Goal: Information Seeking & Learning: Compare options

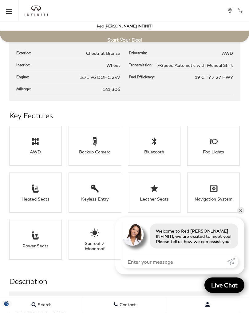
scroll to position [832, 0]
click at [244, 214] on link "✕" at bounding box center [240, 210] width 7 height 7
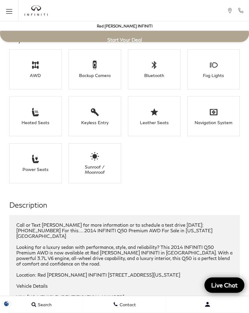
scroll to position [909, 0]
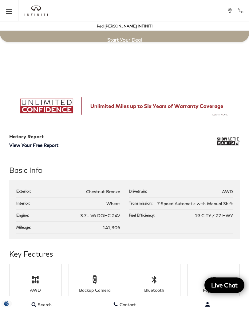
click at [246, 181] on div "Basic Info Exterior: Chestnut Bronze Drivetrain: AWD Interior: Wheat Transmissi…" at bounding box center [124, 202] width 249 height 74
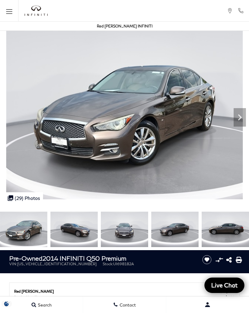
scroll to position [0, 0]
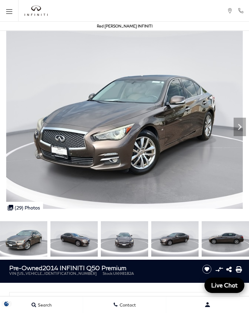
click at [11, 12] on icon "Open the main navigation menu" at bounding box center [9, 12] width 6 height 8
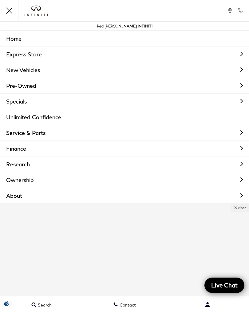
click at [29, 84] on link "Pre-Owned" at bounding box center [124, 85] width 249 height 15
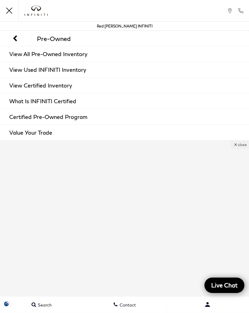
click at [75, 60] on link "View All Pre-Owned Inventory" at bounding box center [124, 53] width 249 height 15
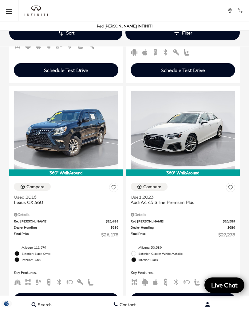
scroll to position [1710, 0]
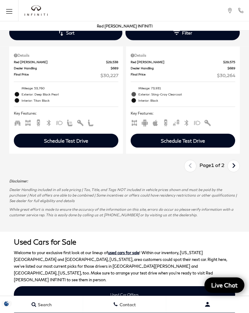
scroll to position [2322, 0]
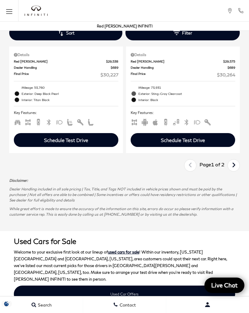
click at [238, 170] on link "Next" at bounding box center [233, 165] width 13 height 10
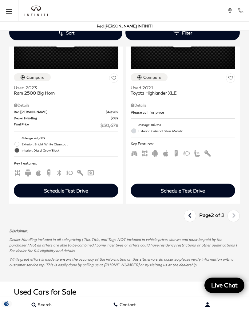
scroll to position [665, 0]
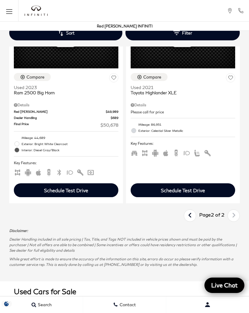
click at [7, 5] on button "Menu" at bounding box center [9, 11] width 18 height 22
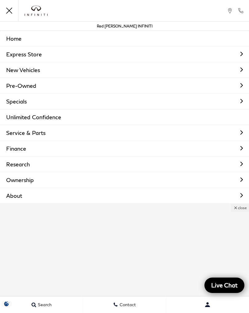
click at [36, 69] on link "New Vehicles" at bounding box center [124, 69] width 249 height 15
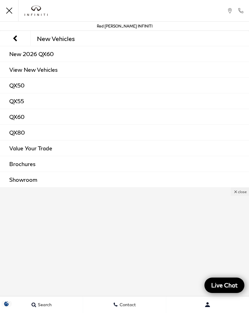
click at [51, 71] on link "View New Vehicles" at bounding box center [124, 69] width 249 height 15
click at [52, 73] on link "View New Vehicles" at bounding box center [124, 69] width 249 height 15
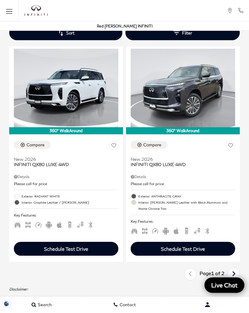
scroll to position [2299, 0]
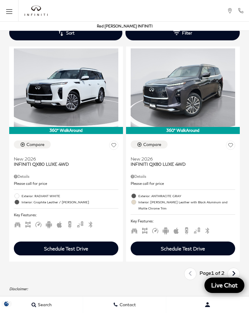
click at [231, 268] on link "Next" at bounding box center [233, 273] width 13 height 10
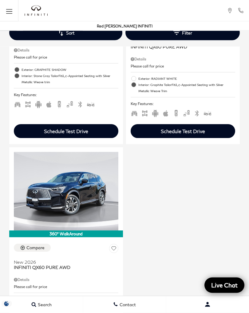
scroll to position [938, 0]
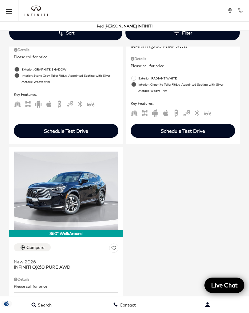
click at [12, 13] on icon "Open the main navigation menu" at bounding box center [9, 12] width 6 height 8
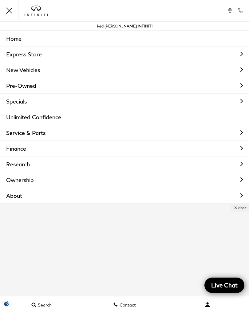
click at [3, 103] on link "Specials" at bounding box center [124, 101] width 249 height 15
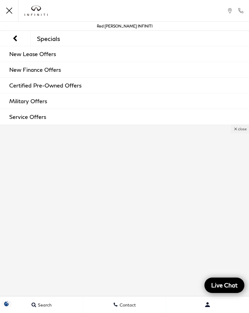
click at [11, 85] on link "Certified Pre-Owned Offers" at bounding box center [124, 85] width 249 height 15
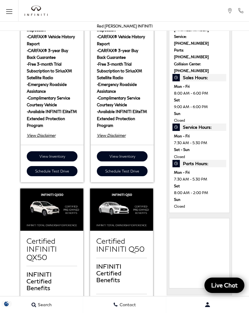
scroll to position [291, 0]
